Goal: Information Seeking & Learning: Check status

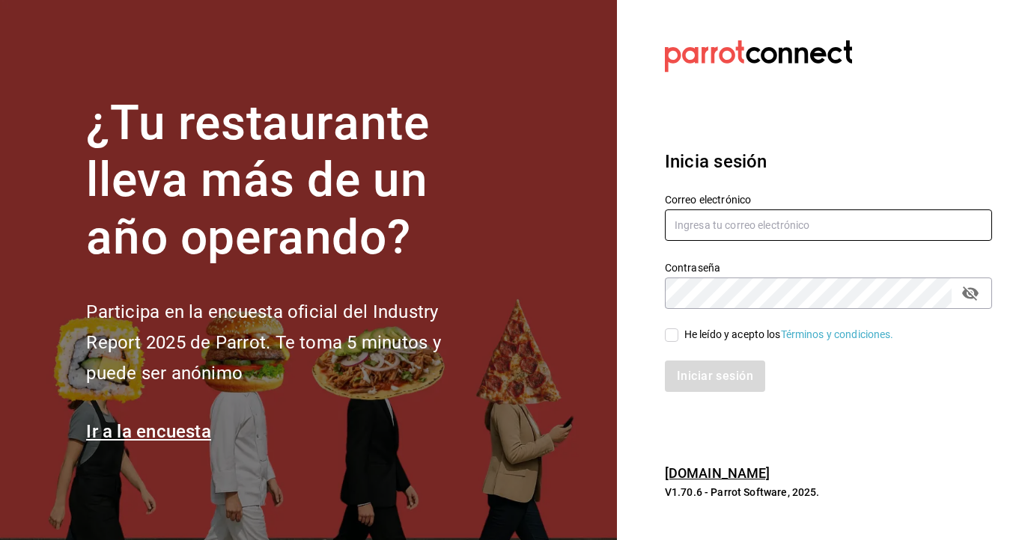
click at [801, 226] on input "text" at bounding box center [828, 225] width 327 height 31
type input "emcardenast@gmail.com"
click at [671, 332] on input "He leído y acepto los Términos y condiciones." at bounding box center [671, 335] width 13 height 13
checkbox input "true"
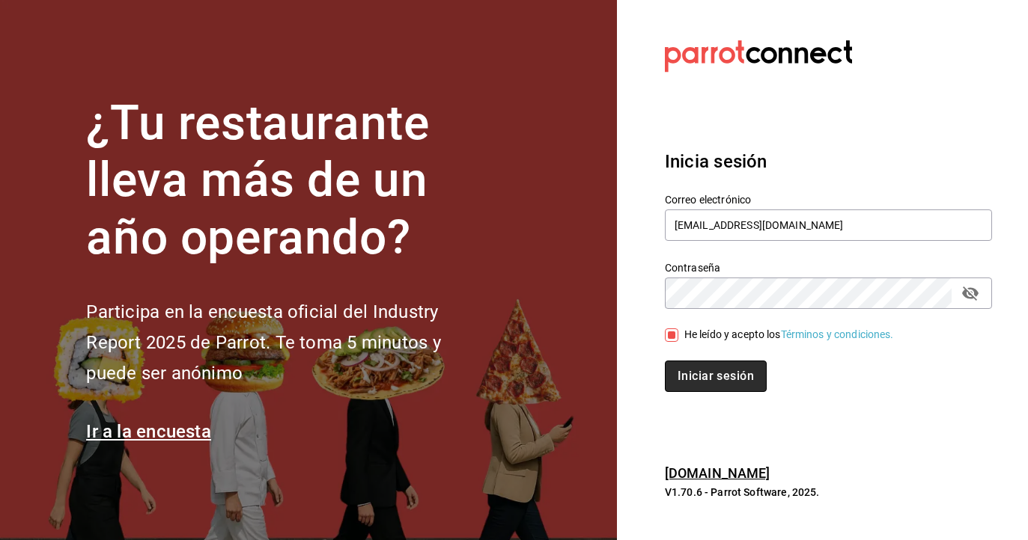
click at [703, 381] on button "Iniciar sesión" at bounding box center [716, 376] width 102 height 31
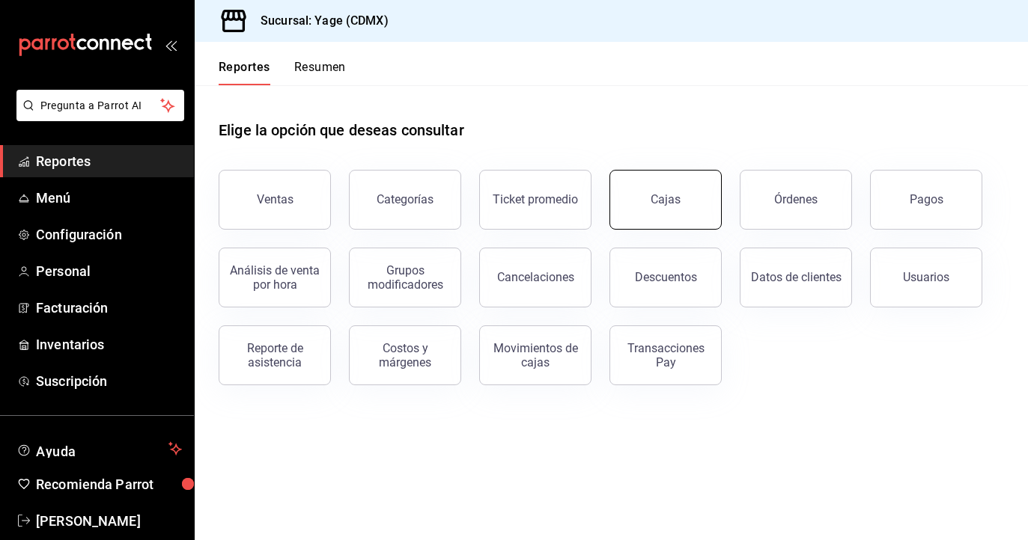
click at [662, 195] on div "Cajas" at bounding box center [665, 200] width 31 height 18
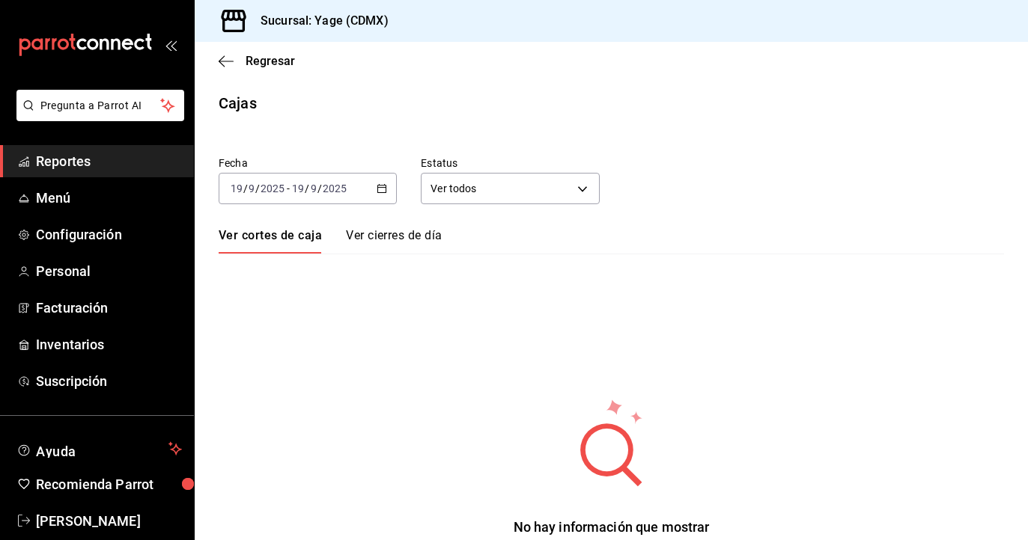
click at [104, 163] on span "Reportes" at bounding box center [109, 161] width 146 height 20
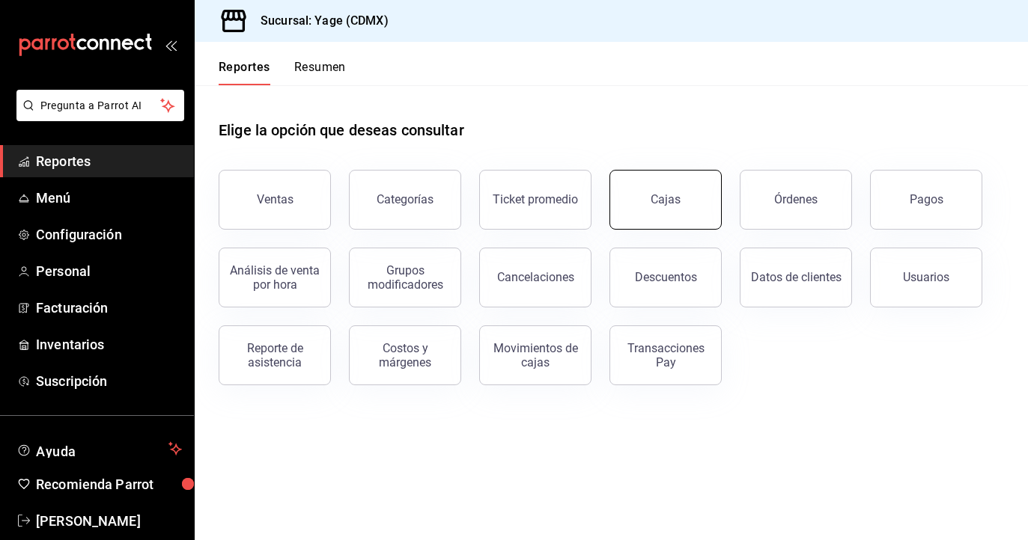
click at [699, 206] on link "Cajas" at bounding box center [665, 200] width 112 height 60
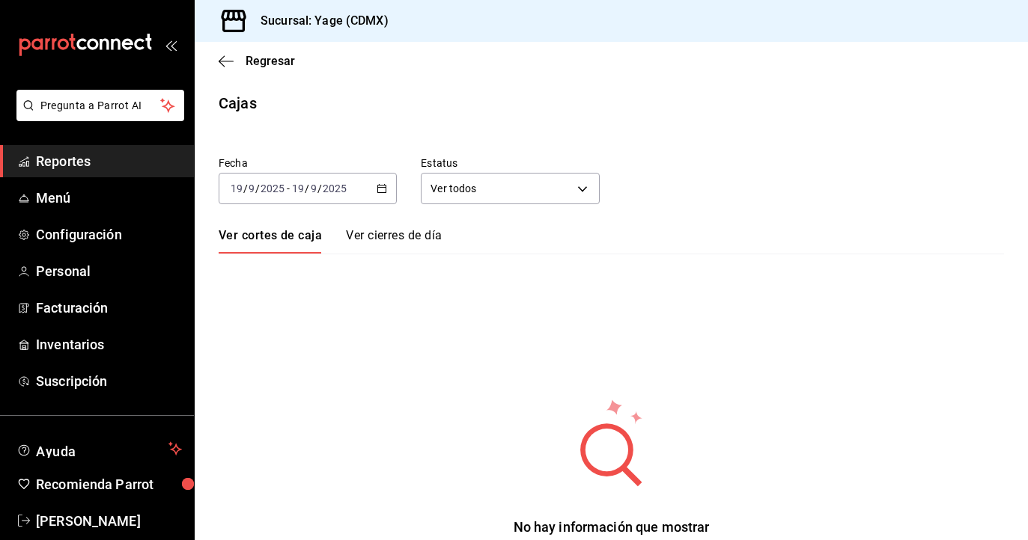
click at [148, 157] on span "Reportes" at bounding box center [109, 161] width 146 height 20
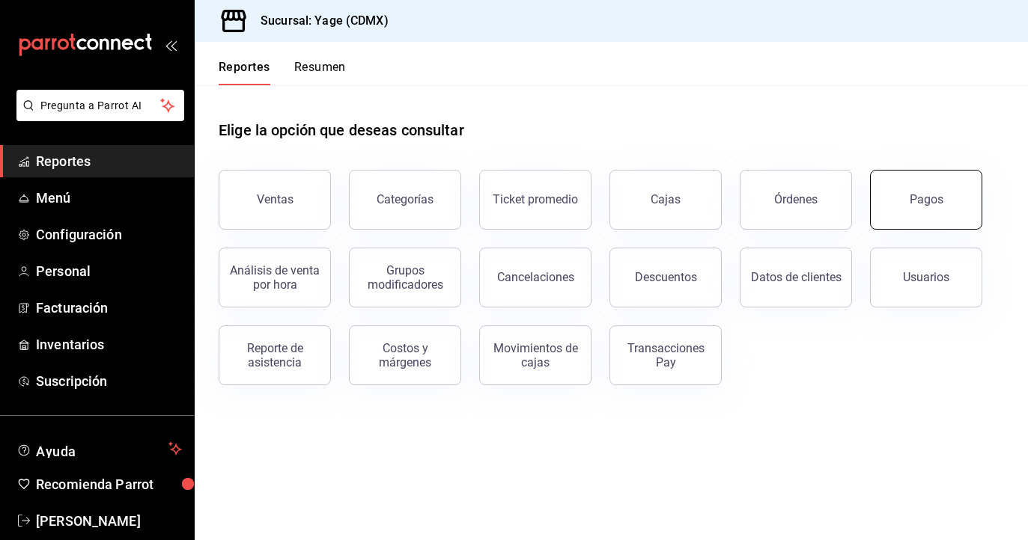
click at [898, 214] on button "Pagos" at bounding box center [926, 200] width 112 height 60
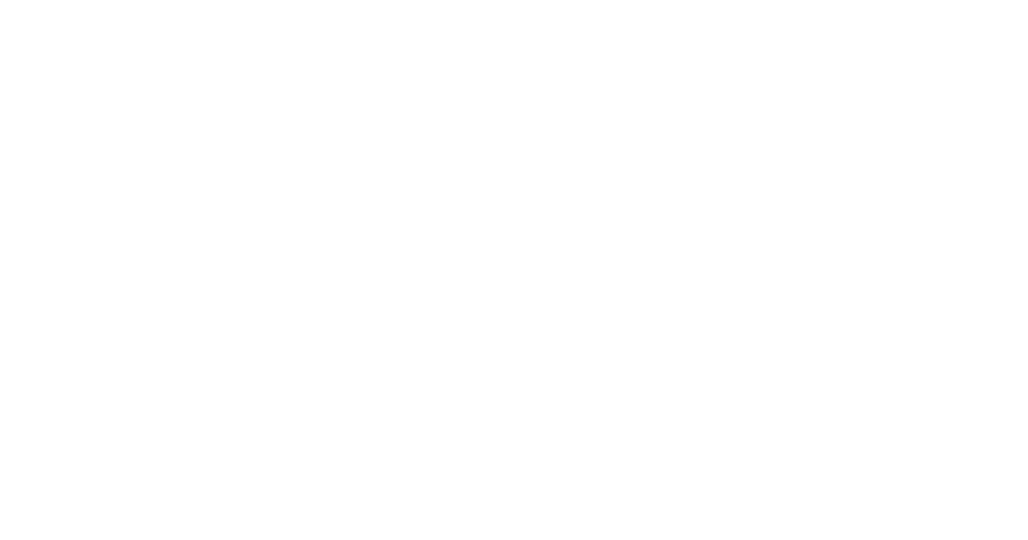
click at [308, 6] on html at bounding box center [514, 3] width 1028 height 6
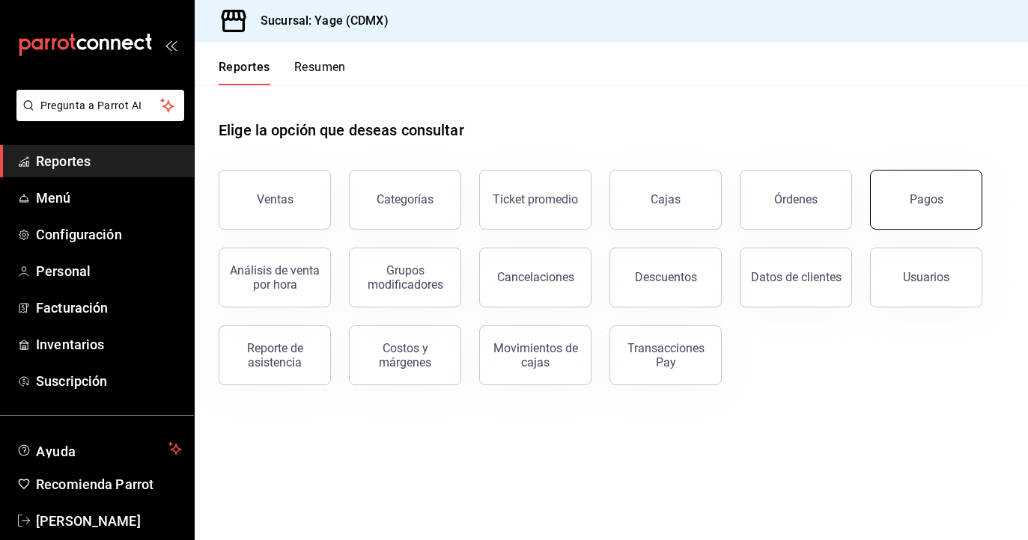
click at [907, 193] on button "Pagos" at bounding box center [926, 200] width 112 height 60
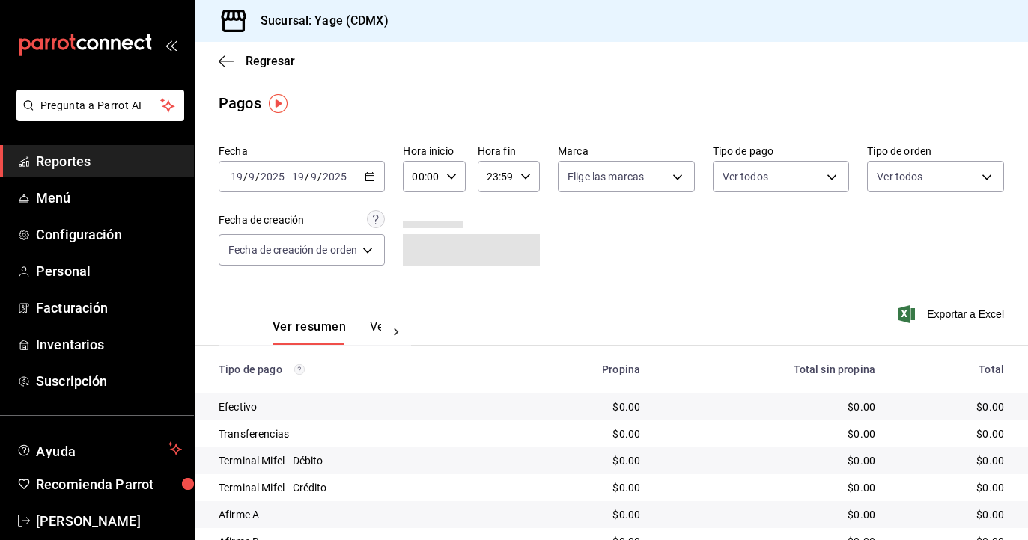
click at [367, 174] on \(Stroke\) "button" at bounding box center [369, 177] width 9 height 8
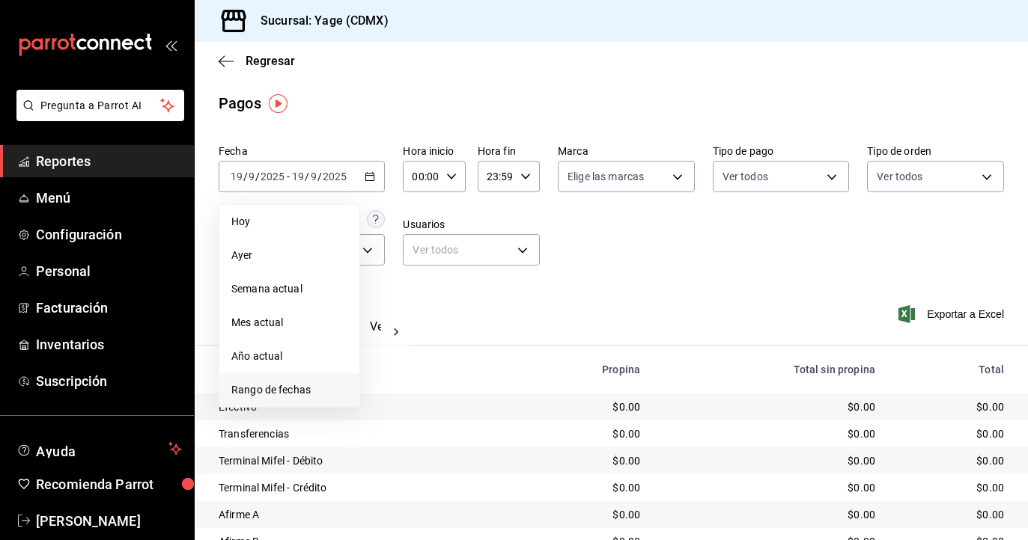
click at [302, 395] on span "Rango de fechas" at bounding box center [289, 390] width 116 height 16
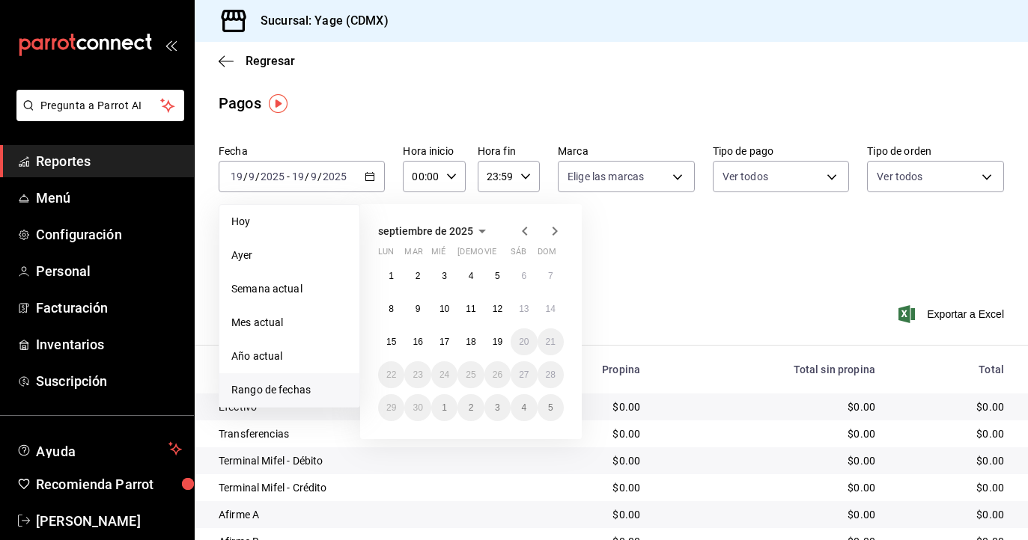
click at [742, 246] on div "Fecha 2025-09-19 19 / 9 / 2025 - 2025-09-19 19 / 9 / 2025 Hoy Ayer Semana actua…" at bounding box center [611, 210] width 785 height 145
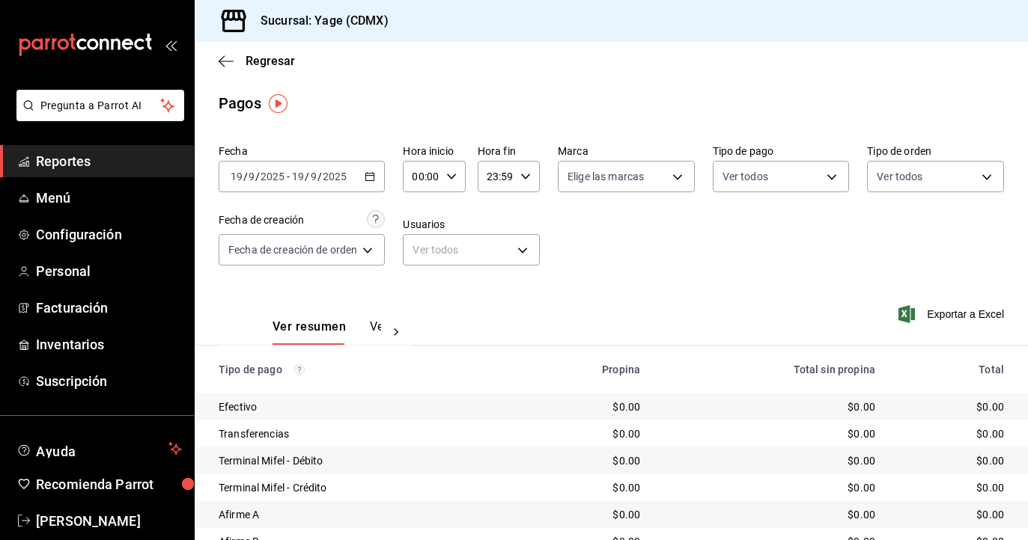
click at [362, 166] on div "2025-09-19 19 / 9 / 2025 - 2025-09-19 19 / 9 / 2025" at bounding box center [302, 176] width 166 height 31
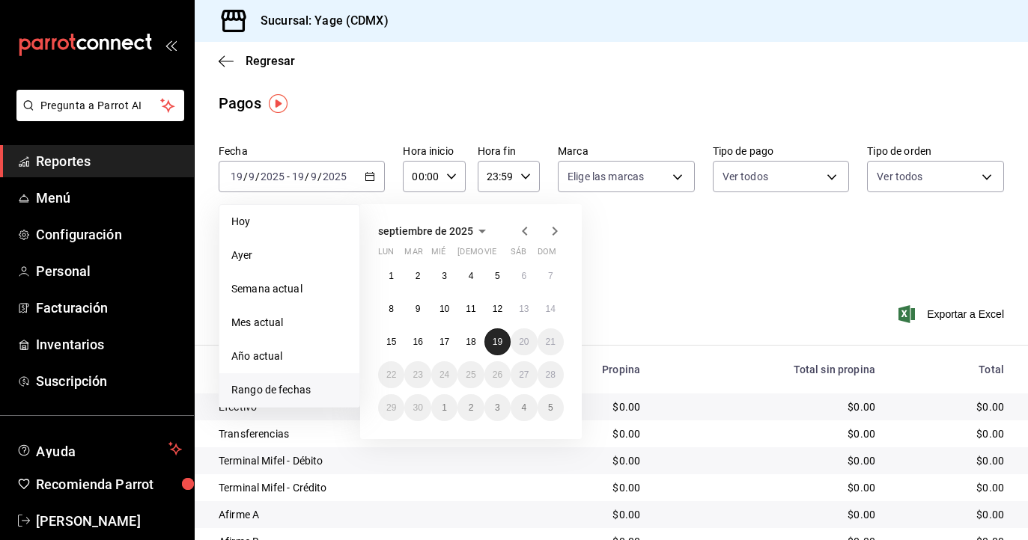
click at [495, 341] on abbr "19" at bounding box center [497, 342] width 10 height 10
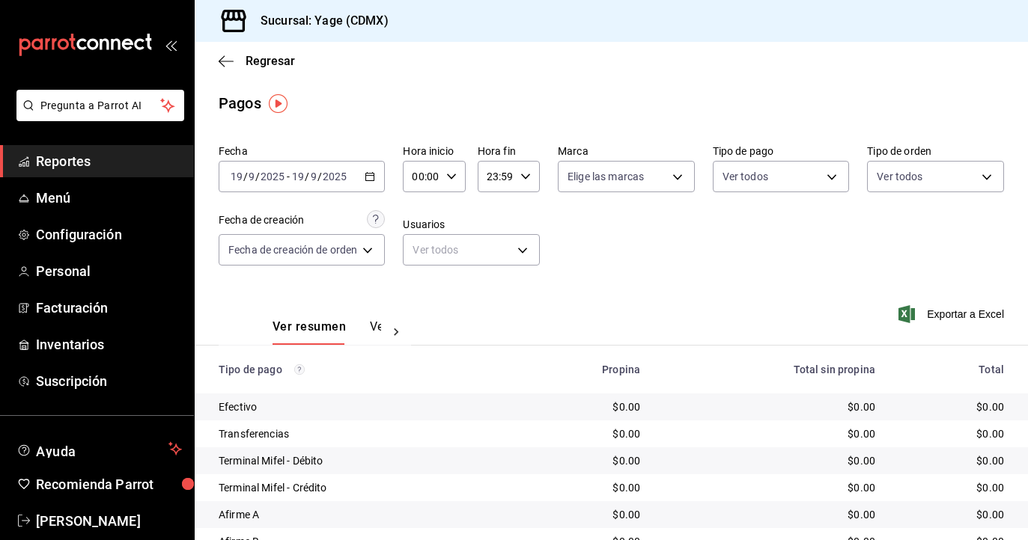
click at [379, 172] on div "2025-09-19 19 / 9 / 2025 - 2025-09-19 19 / 9 / 2025" at bounding box center [302, 176] width 166 height 31
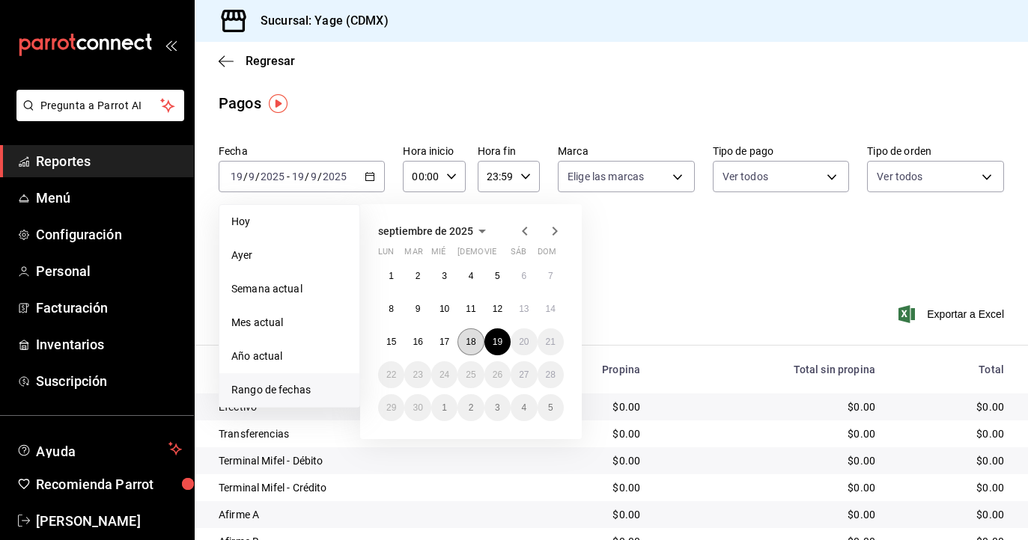
click at [480, 349] on button "18" at bounding box center [470, 342] width 26 height 27
click at [475, 341] on abbr "18" at bounding box center [471, 342] width 10 height 10
click at [475, 341] on div "Ver resumen Ver pagos Exportar a Excel" at bounding box center [611, 323] width 833 height 79
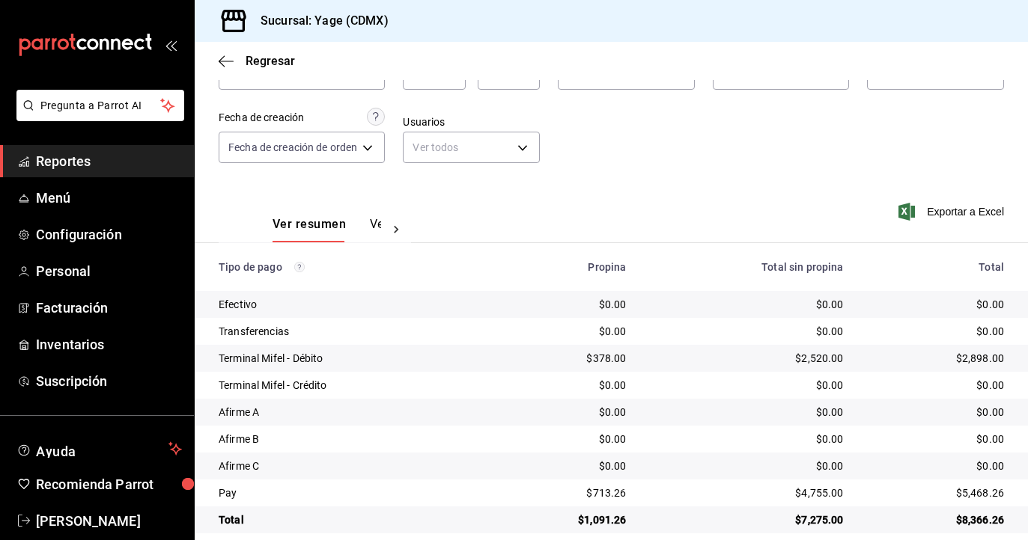
scroll to position [100, 0]
